Goal: Transaction & Acquisition: Subscribe to service/newsletter

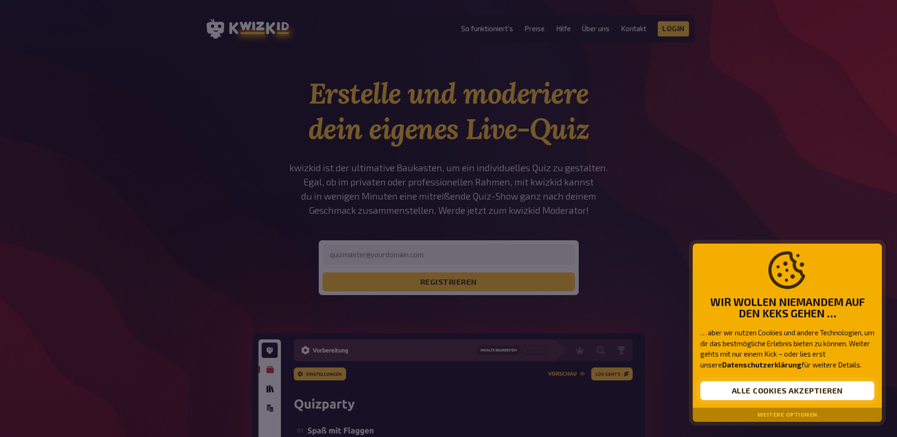
drag, startPoint x: 792, startPoint y: 389, endPoint x: 762, endPoint y: 370, distance: 35.7
click at [792, 389] on button "Alle Cookies akzeptieren" at bounding box center [788, 390] width 174 height 19
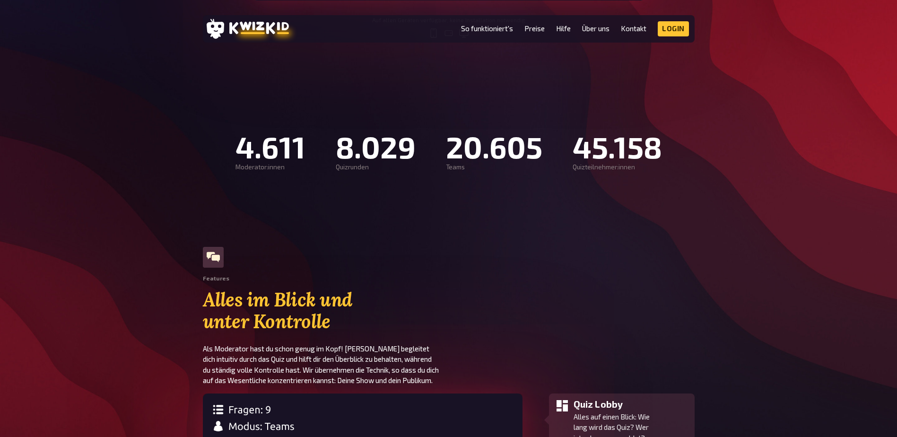
scroll to position [520, 0]
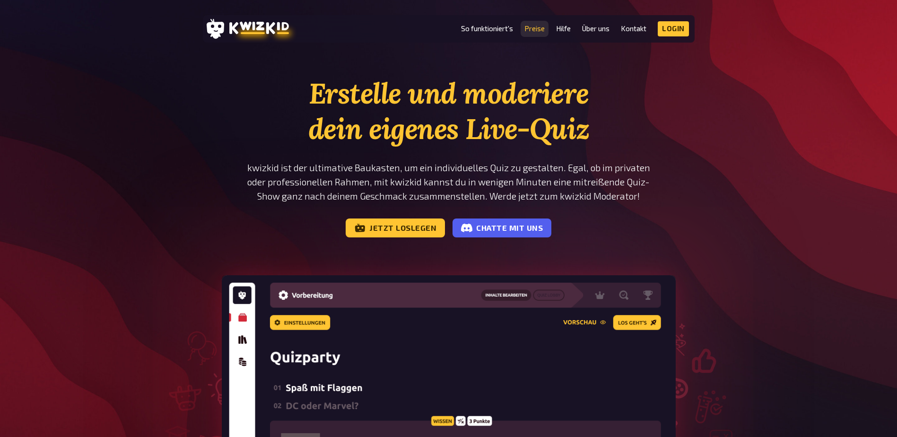
click at [539, 31] on link "Preise" at bounding box center [535, 29] width 20 height 8
